Goal: Task Accomplishment & Management: Manage account settings

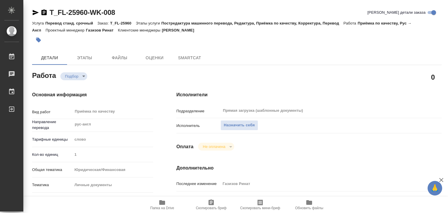
type textarea "x"
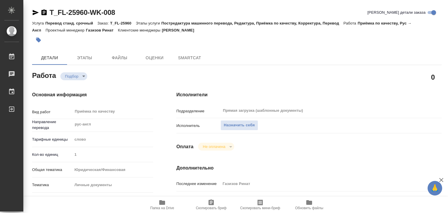
type textarea "x"
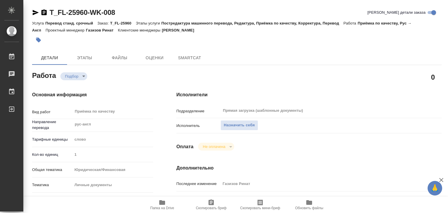
type textarea "x"
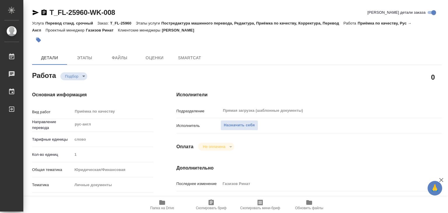
type textarea "x"
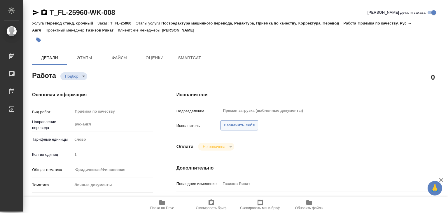
type textarea "x"
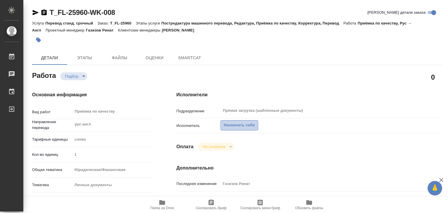
click at [228, 123] on span "Назначить себя" at bounding box center [239, 125] width 31 height 7
type textarea "x"
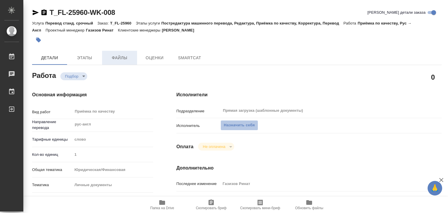
type textarea "x"
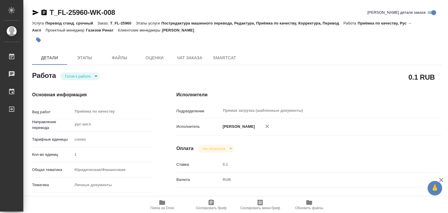
type textarea "x"
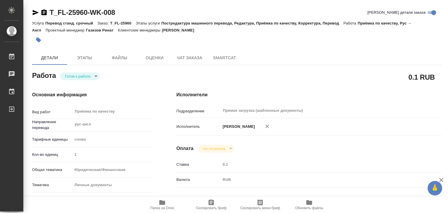
type textarea "x"
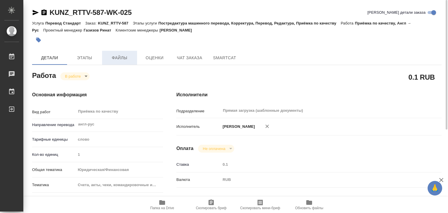
click at [115, 56] on span "Файлы" at bounding box center [120, 57] width 28 height 7
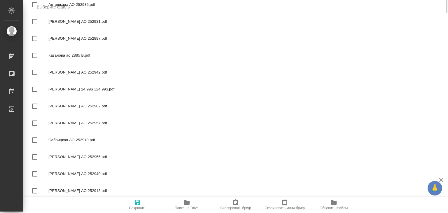
scroll to position [137, 0]
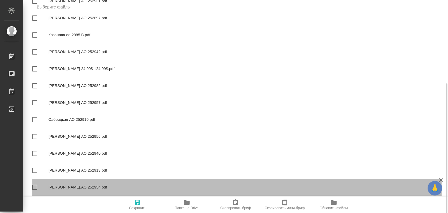
click at [38, 187] on input "checkbox" at bounding box center [35, 187] width 12 height 12
click at [35, 188] on input "checkbox" at bounding box center [35, 187] width 12 height 12
checkbox input "false"
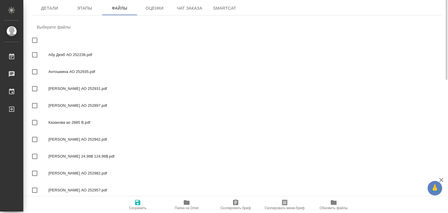
scroll to position [0, 0]
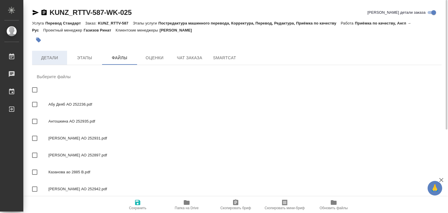
click at [53, 58] on span "Детали" at bounding box center [50, 57] width 28 height 7
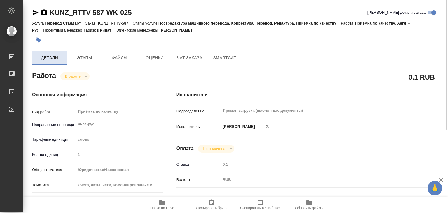
type textarea "x"
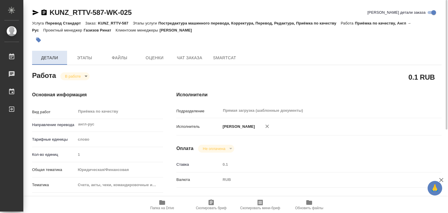
type textarea "x"
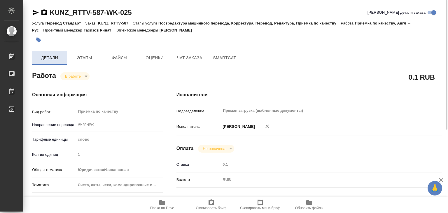
type textarea "x"
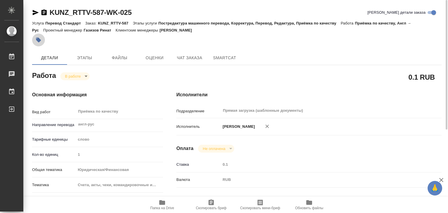
click at [38, 40] on icon "button" at bounding box center [38, 40] width 5 height 5
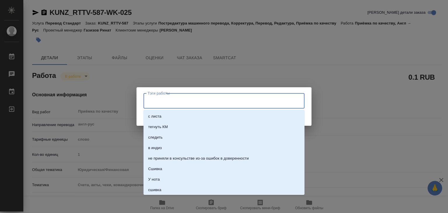
click at [274, 105] on input "Тэги работы" at bounding box center [218, 101] width 145 height 10
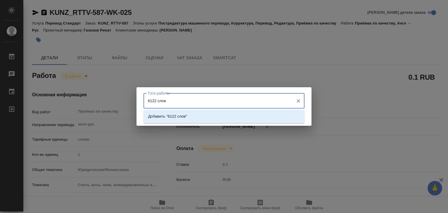
type input "6122 слова"
click at [267, 122] on ul "Добавить "6122 слова"" at bounding box center [224, 121] width 161 height 11
click at [267, 118] on li "Добавить "6122 слова"" at bounding box center [224, 116] width 161 height 11
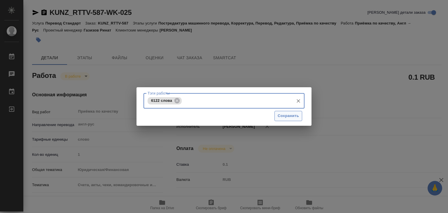
click at [280, 115] on span "Сохранить" at bounding box center [288, 116] width 21 height 7
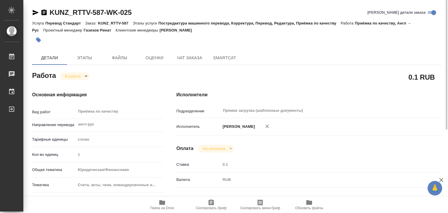
type input "inProgress"
type textarea "Приёмка по качеству"
type textarea "x"
type input "англ-рус"
type input "5a8b1489cc6b4906c91bfd90"
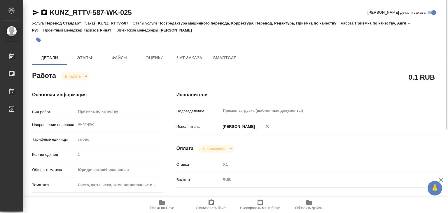
type input "1"
type input "yr-fn"
type input "5f647205b73bc97568ca66c0"
type input "26.09.2025 20:07"
type input "29.09.2025 17:22"
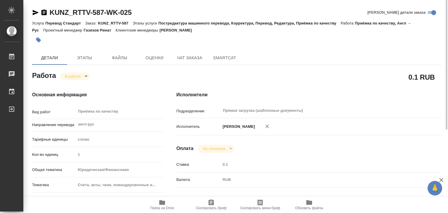
type input "29.09.2025 20:00"
type input "30.09.2025 14:00"
type input "Прямая загрузка (шаблонные документы)"
type input "notPayed"
type input "0.1"
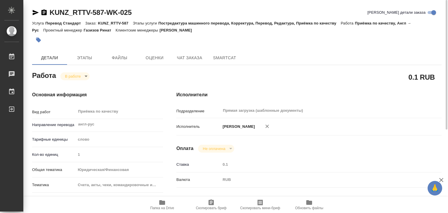
type input "RUB"
type input "[PERSON_NAME]"
type textarea "x"
type textarea "/Clients/RT/Orders/KUNZ_RTTV-587/Corrected/KUNZ_RTTV-587-WK-025"
type textarea "x"
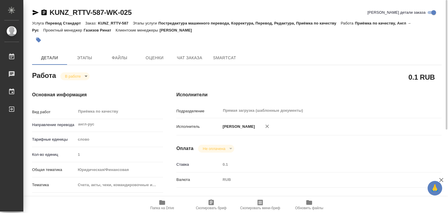
type input "KUNZ_RTTV-587"
type input "Перевод Стандарт"
type input "Постредактура машинного перевода, Корректура, Перевод, Редактура, Приёмка по ка…"
type input "[PERSON_NAME]"
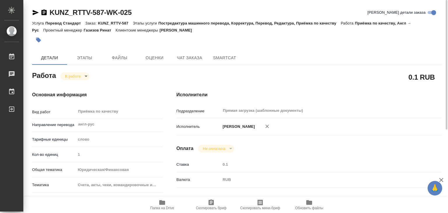
type input "/Clients/RT/Orders/KUNZ_RTTV-587"
type textarea "x"
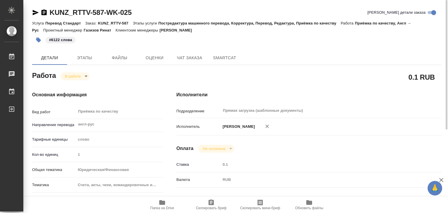
type textarea "x"
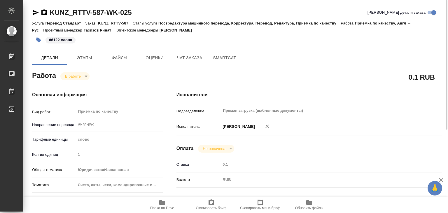
type textarea "x"
click at [79, 72] on div "В работе inProgress" at bounding box center [74, 76] width 29 height 8
click at [84, 77] on body "🙏 .cls-1 fill:#fff; AWATERA Alilekova Valeriya Работы 0 Чаты График Выйти KUNZ_…" at bounding box center [224, 106] width 448 height 213
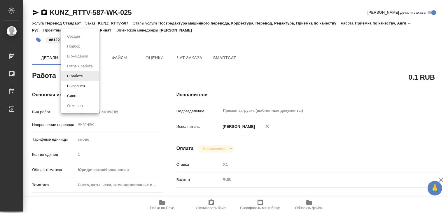
type textarea "x"
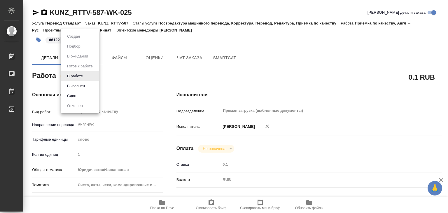
click at [86, 88] on button "Выполнен" at bounding box center [75, 86] width 21 height 6
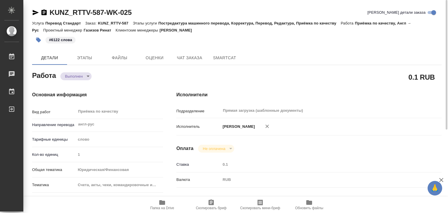
type textarea "x"
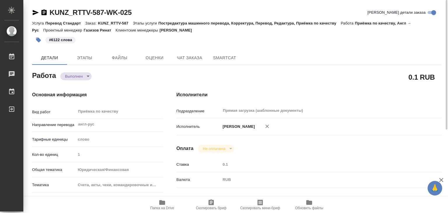
type textarea "x"
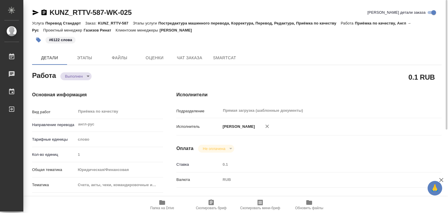
type textarea "x"
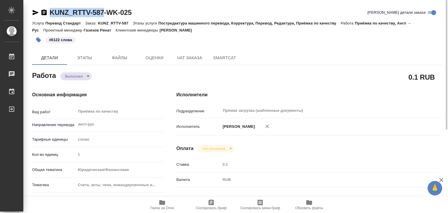
drag, startPoint x: 78, startPoint y: 6, endPoint x: 108, endPoint y: 13, distance: 30.8
copy link "KUNZ_RTTV-587"
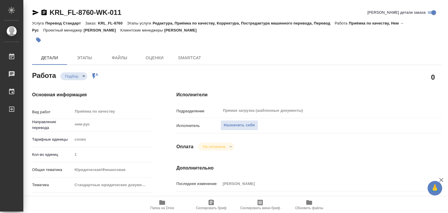
type textarea "x"
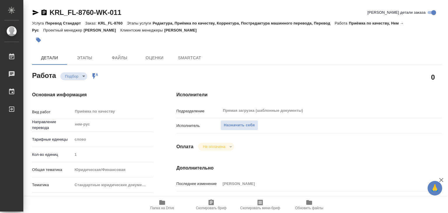
type textarea "x"
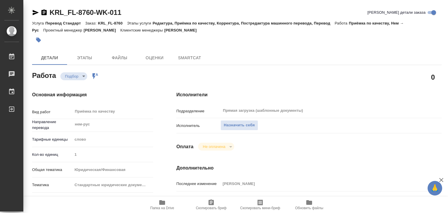
type textarea "x"
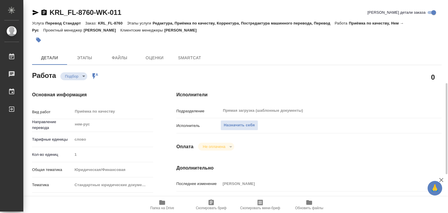
scroll to position [146, 0]
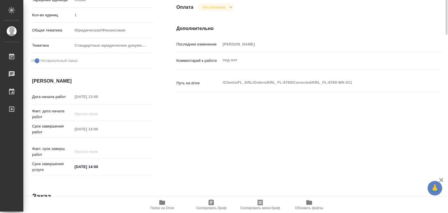
type textarea "x"
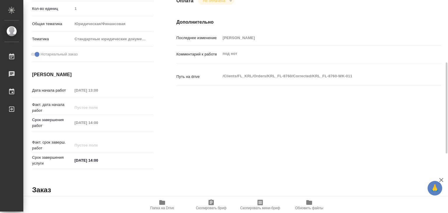
type textarea "x"
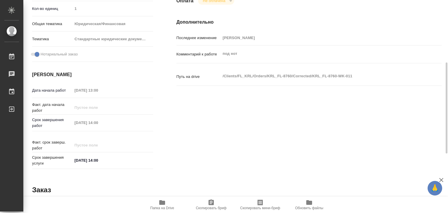
type textarea "x"
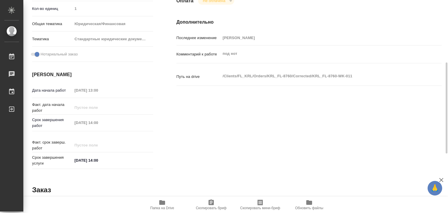
type textarea "x"
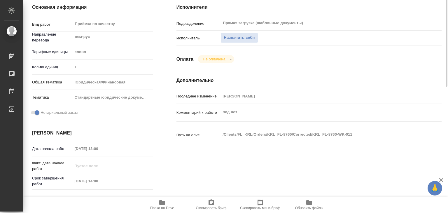
scroll to position [58, 0]
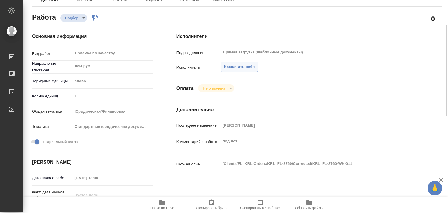
click at [243, 69] on span "Назначить себя" at bounding box center [239, 67] width 31 height 7
type textarea "x"
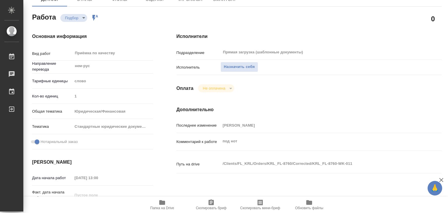
type textarea "x"
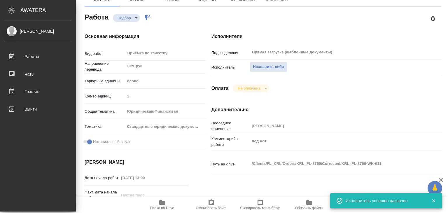
type textarea "x"
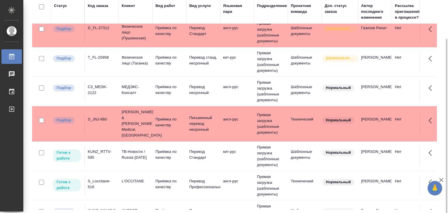
scroll to position [438, 0]
